Goal: Information Seeking & Learning: Learn about a topic

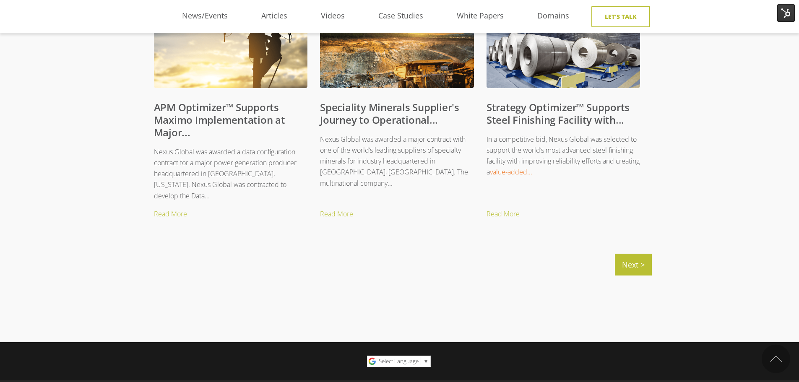
scroll to position [881, 6]
click at [401, 114] on link "Speciality Minerals Supplier's Journey to Operational..." at bounding box center [389, 114] width 139 height 26
